Goal: Task Accomplishment & Management: Complete application form

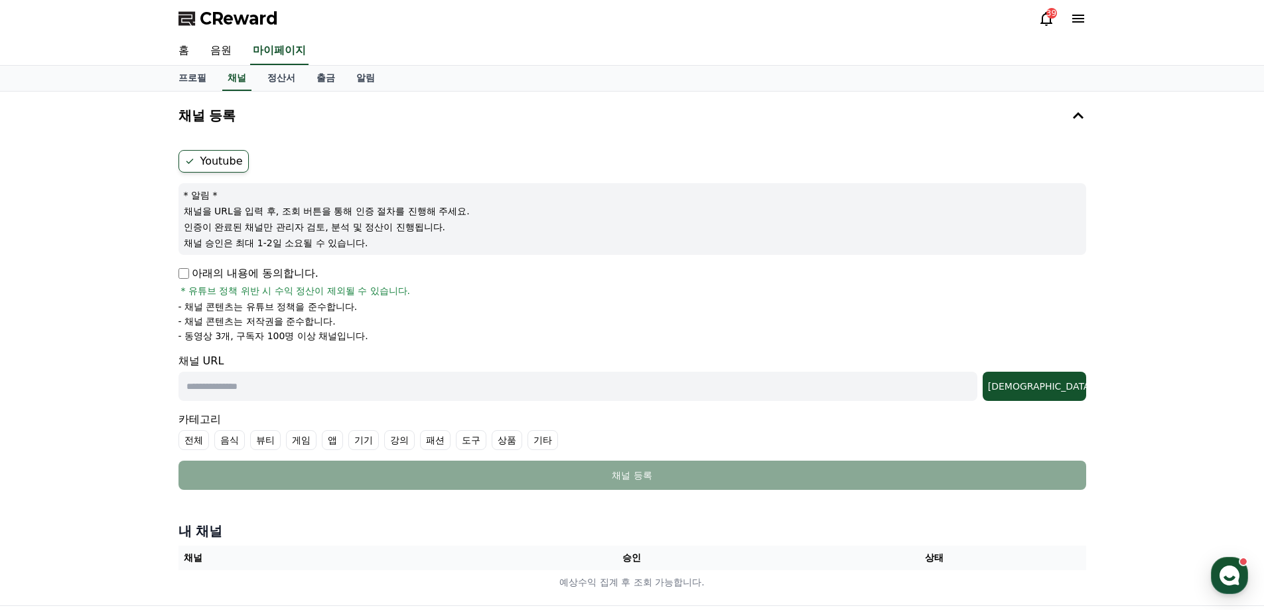
click at [277, 387] on input "text" at bounding box center [578, 386] width 799 height 29
click at [375, 353] on div "채널 URL 조회" at bounding box center [633, 377] width 908 height 48
click at [325, 391] on input "text" at bounding box center [578, 386] width 799 height 29
click at [399, 360] on div "채널 URL 조회" at bounding box center [633, 377] width 908 height 48
click at [398, 385] on input "text" at bounding box center [578, 386] width 799 height 29
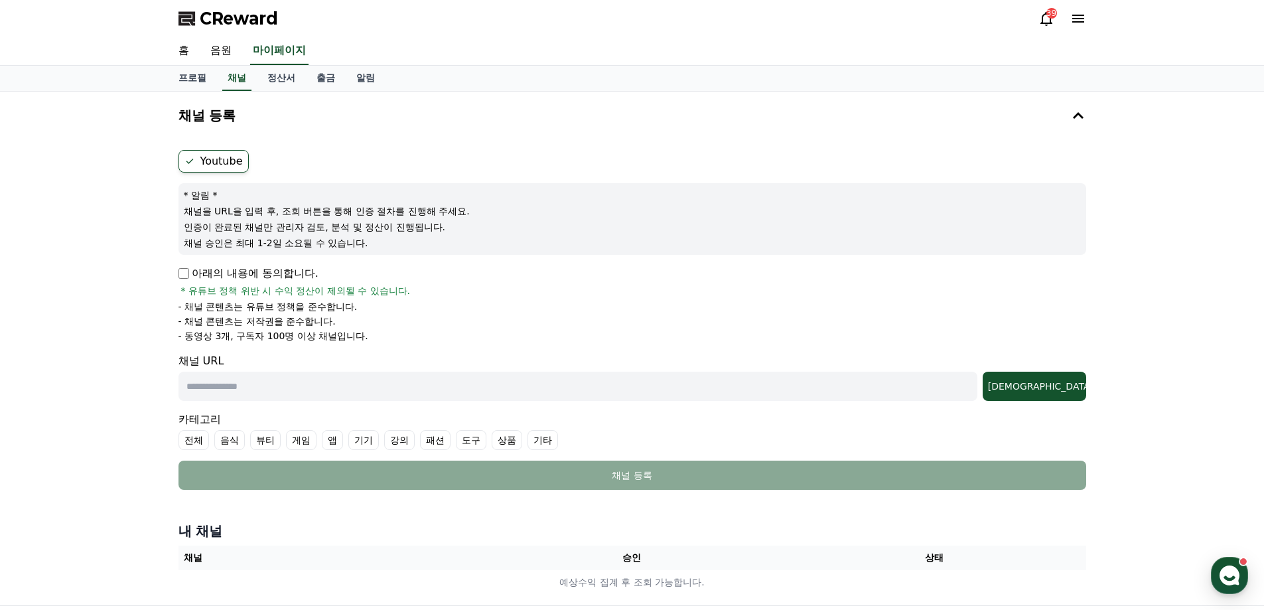
click at [411, 348] on form "Youtube * 알림 * 채널을 URL을 입력 후, 조회 버튼을 통해 인증 절차를 진행해 주세요. 인증이 완료된 채널만 관리자 검토, 분석 …" at bounding box center [633, 320] width 908 height 340
click at [406, 380] on input "text" at bounding box center [578, 386] width 799 height 29
click at [407, 391] on input "text" at bounding box center [578, 386] width 799 height 29
click at [421, 382] on input "text" at bounding box center [578, 386] width 799 height 29
click at [424, 386] on input "text" at bounding box center [578, 386] width 799 height 29
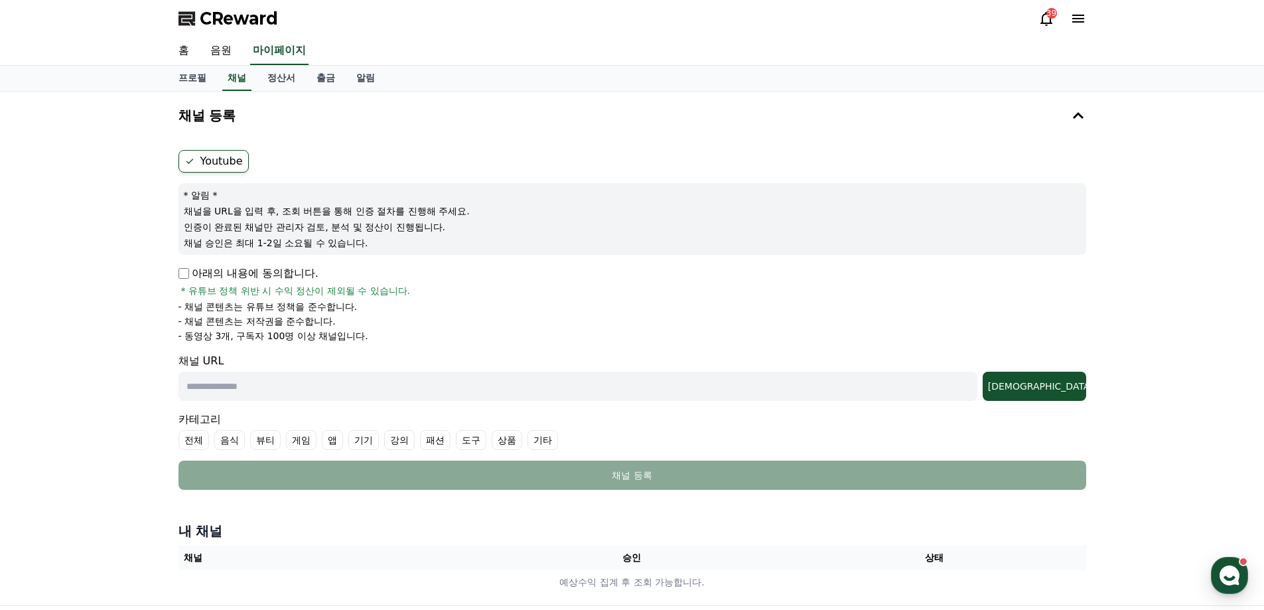
click at [428, 384] on input "text" at bounding box center [578, 386] width 799 height 29
click at [433, 388] on input "text" at bounding box center [578, 386] width 799 height 29
click at [436, 387] on input "text" at bounding box center [578, 386] width 799 height 29
click at [441, 384] on input "text" at bounding box center [578, 386] width 799 height 29
click at [444, 387] on input "text" at bounding box center [578, 386] width 799 height 29
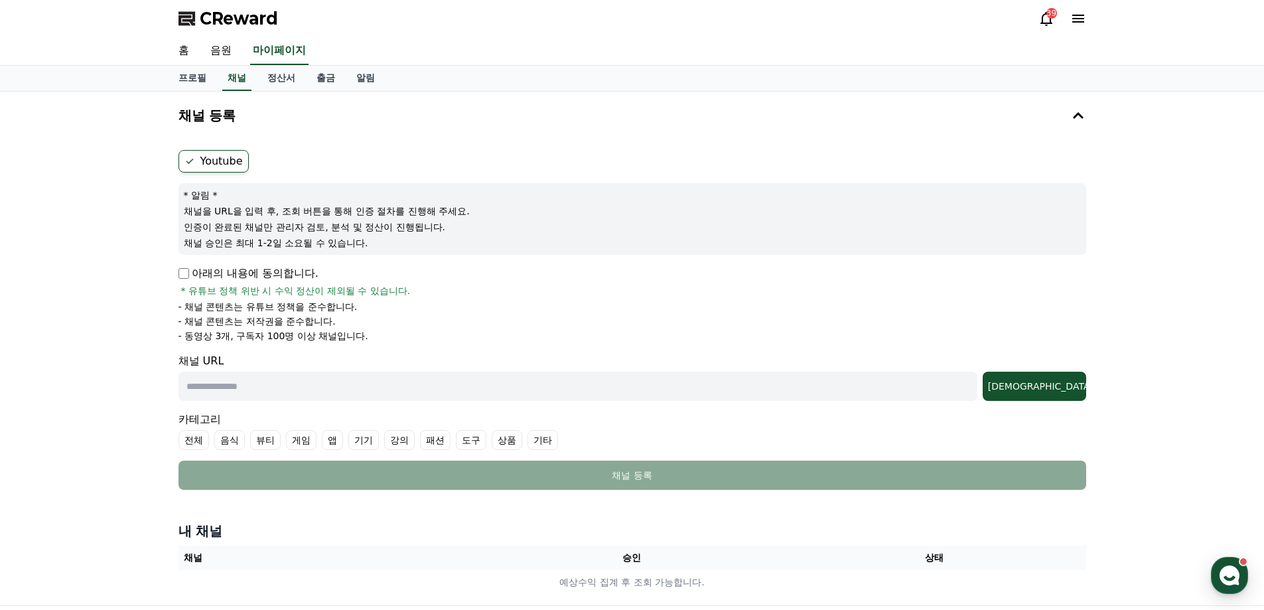
click at [446, 387] on input "text" at bounding box center [578, 386] width 799 height 29
click at [448, 387] on input "text" at bounding box center [578, 386] width 799 height 29
click at [510, 248] on p "채널 승인은 최대 1-2일 소요될 수 있습니다." at bounding box center [632, 242] width 897 height 13
